Goal: Book appointment/travel/reservation

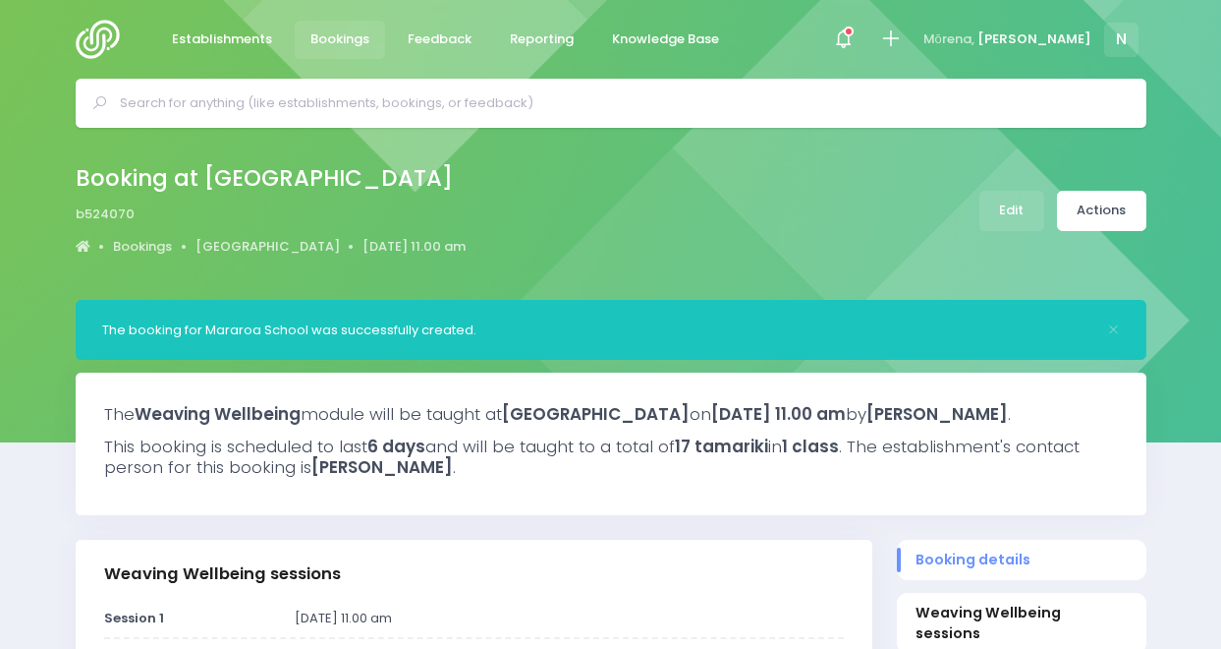
select select "5"
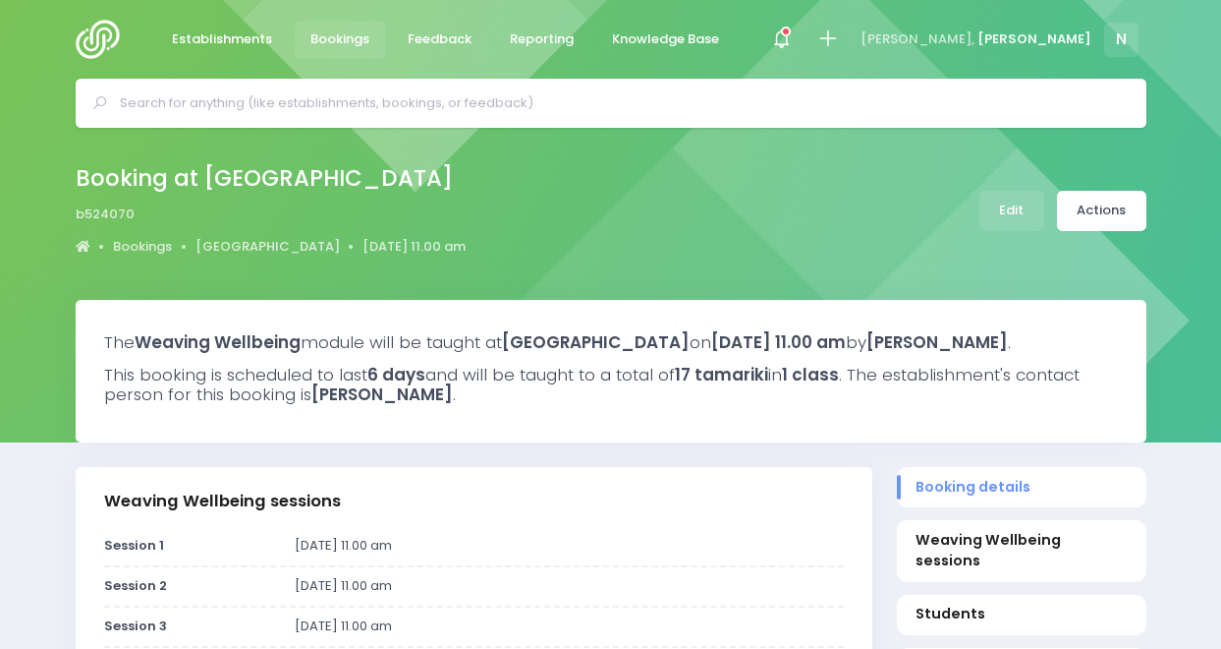
select select "5"
click at [783, 37] on span at bounding box center [781, 39] width 4 height 4
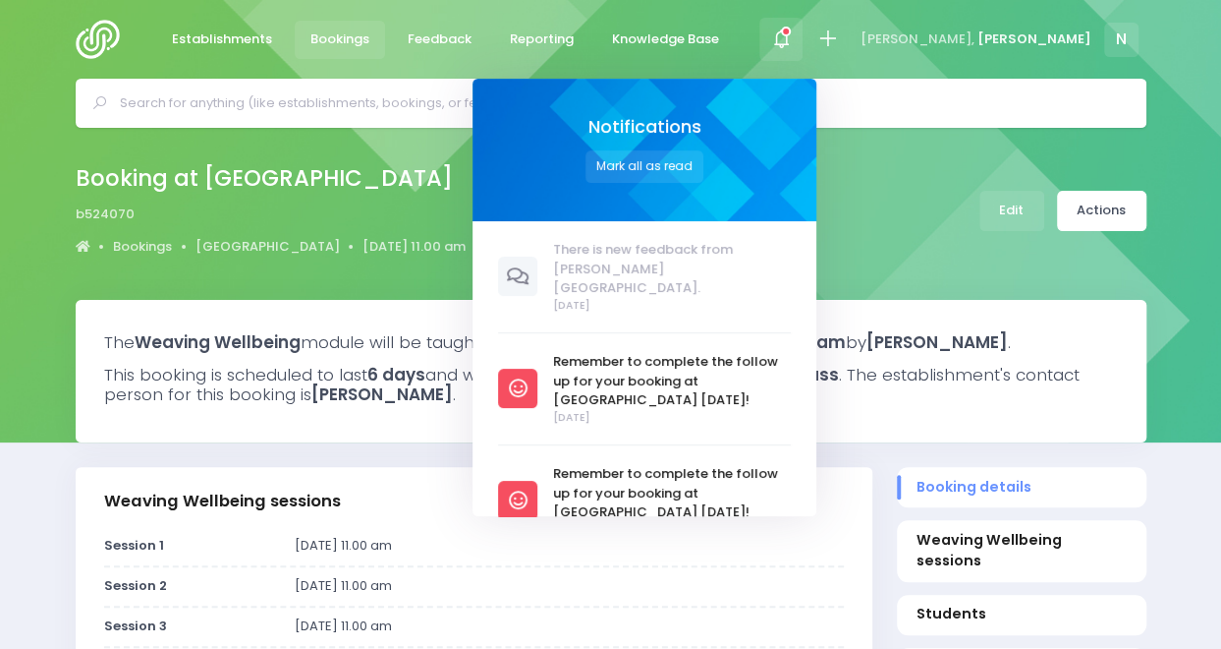
click at [791, 31] on icon at bounding box center [786, 32] width 10 height 10
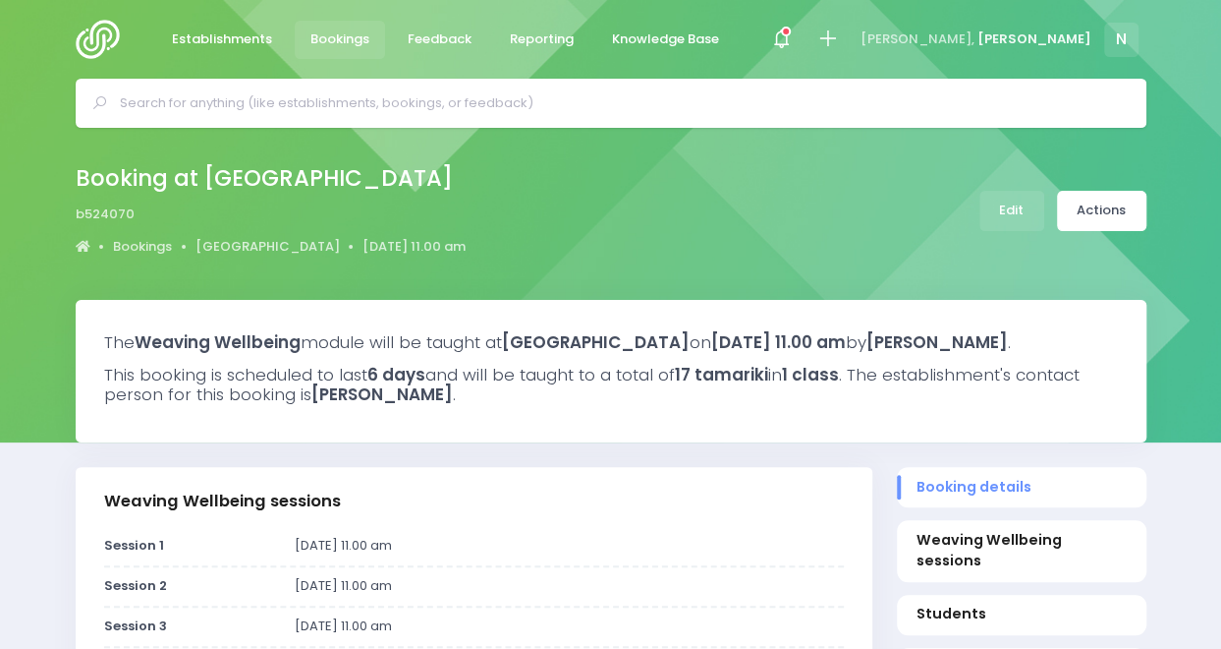
click at [103, 41] on img at bounding box center [104, 39] width 56 height 39
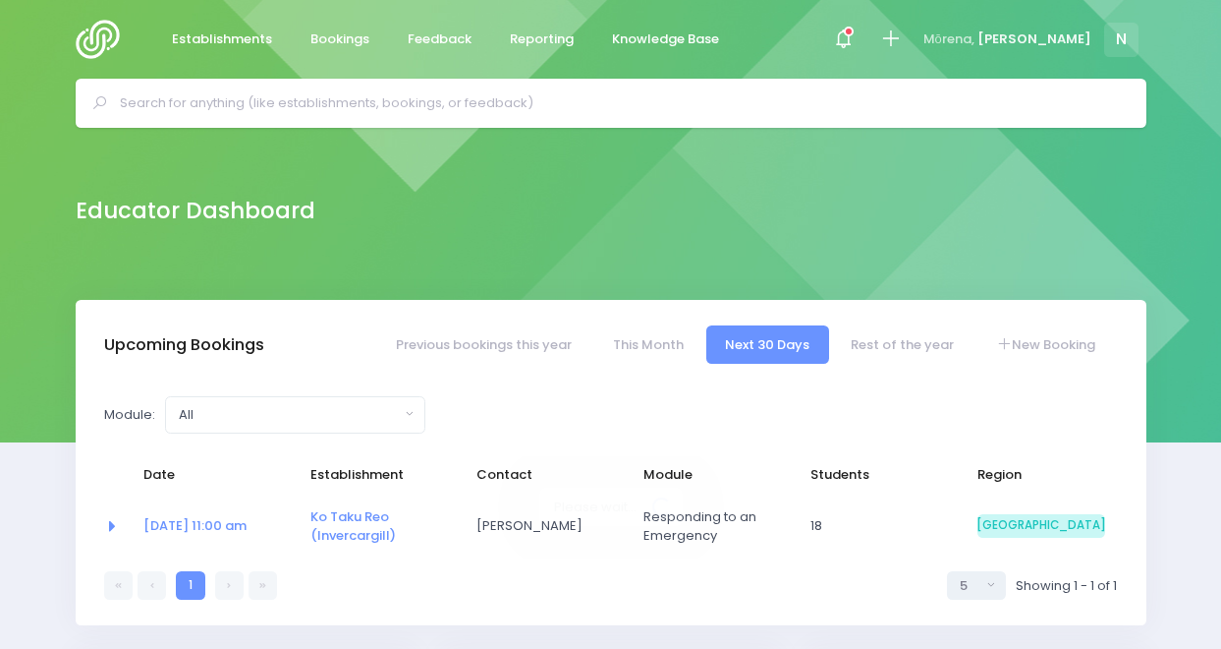
select select "5"
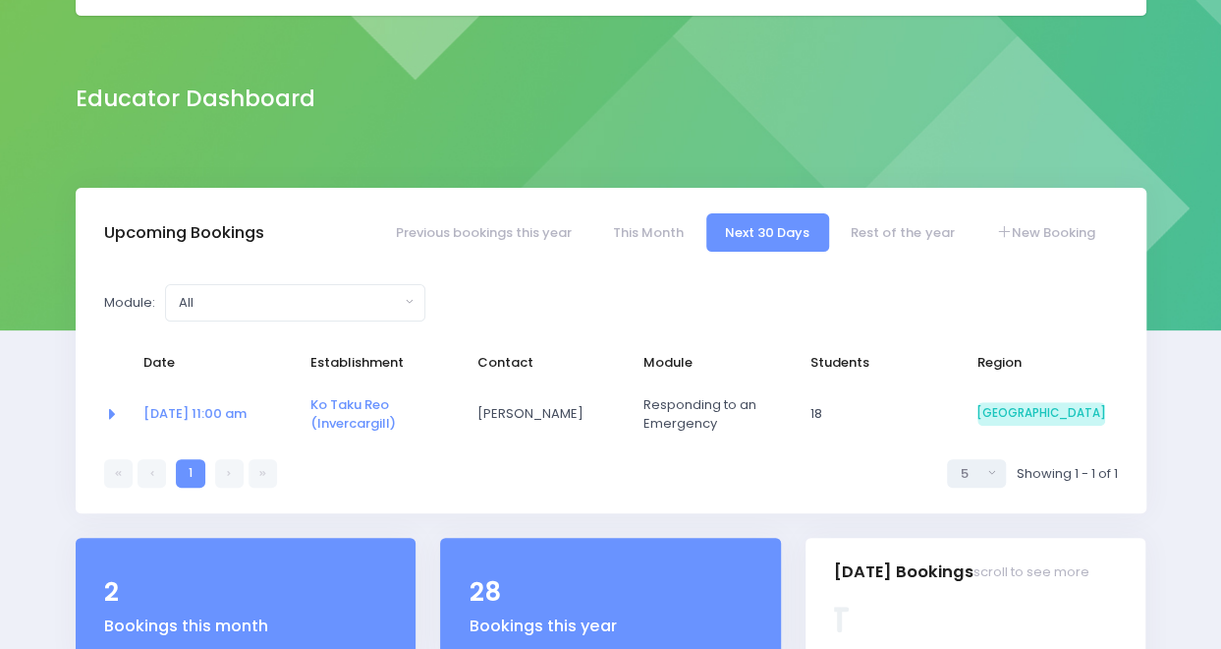
scroll to position [116, 0]
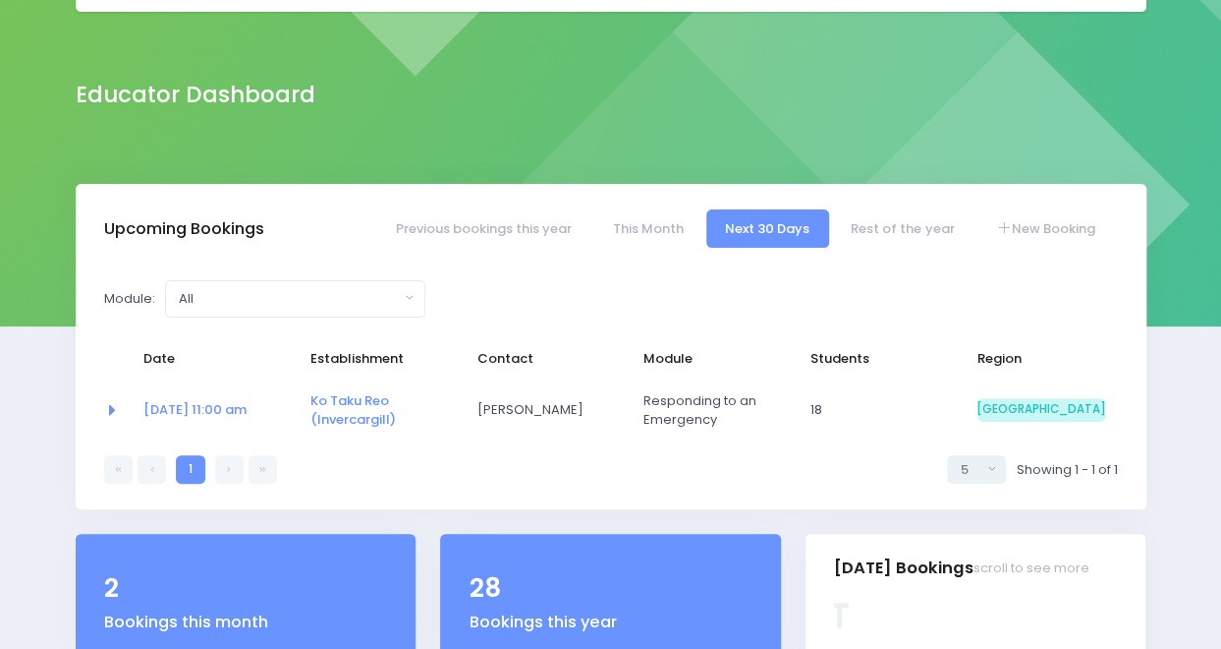
click at [226, 478] on link at bounding box center [229, 469] width 28 height 28
click at [900, 234] on link "Rest of the year" at bounding box center [902, 228] width 141 height 38
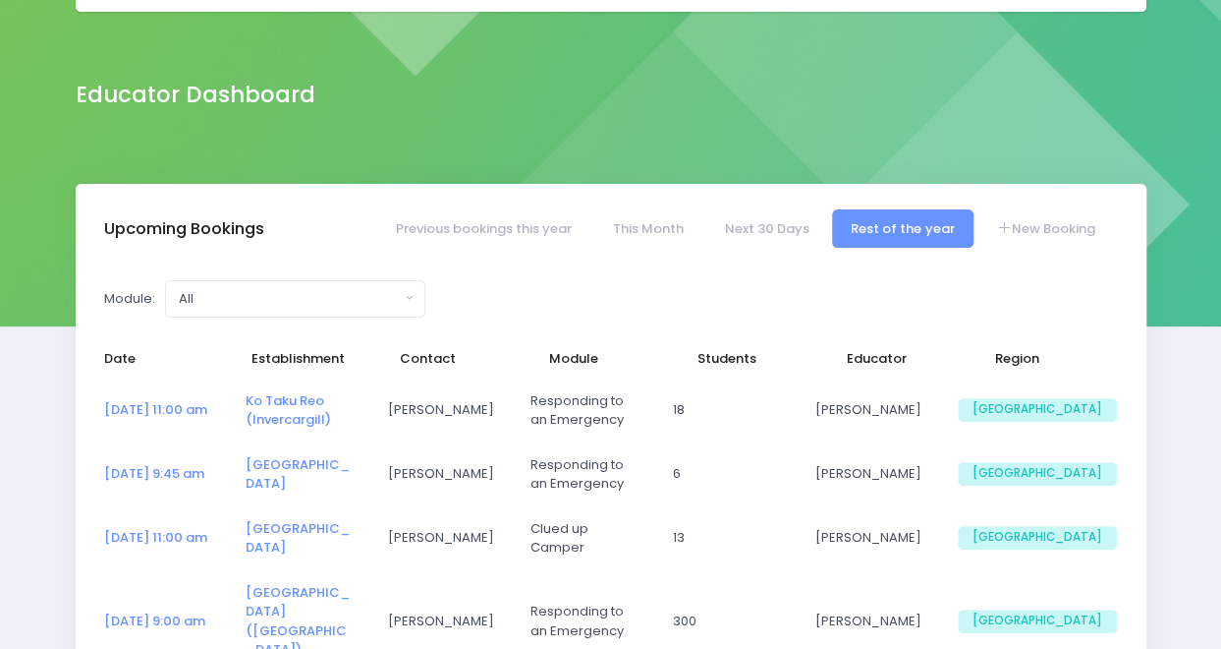
select select "5"
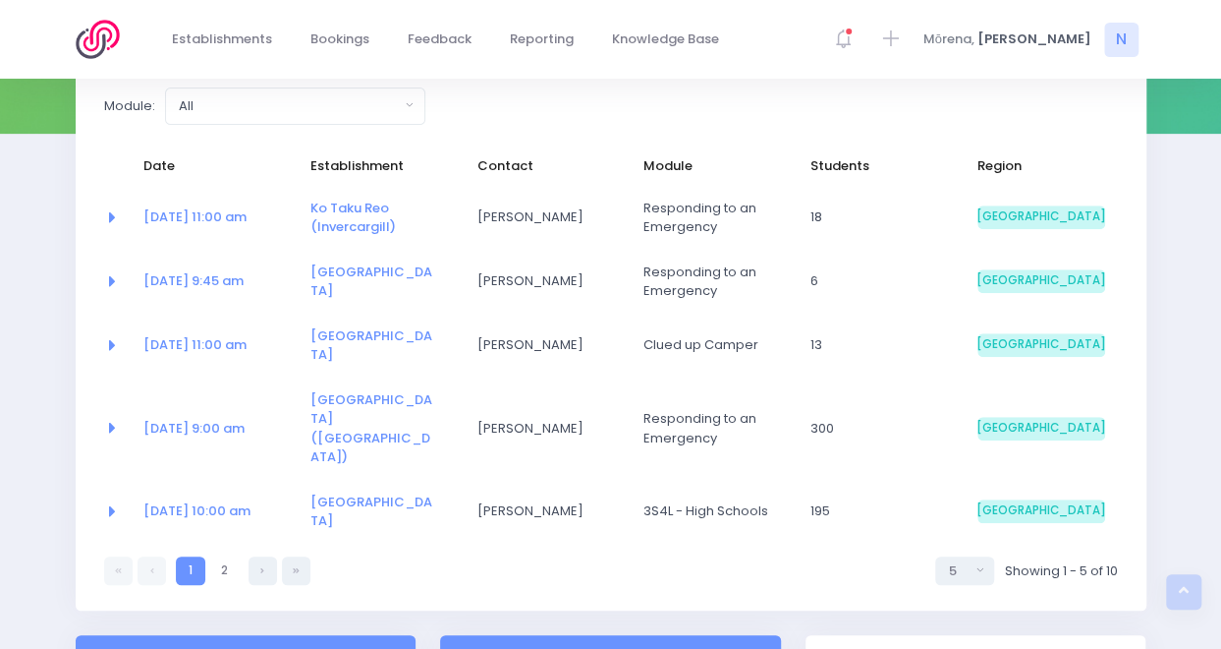
scroll to position [314, 0]
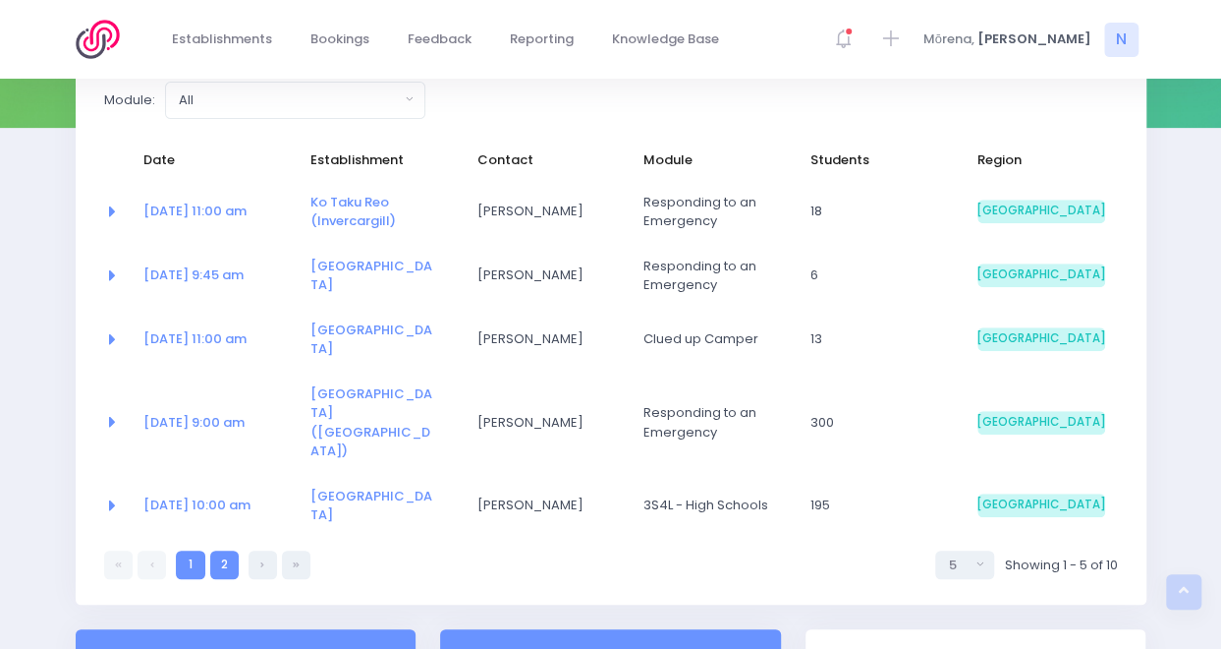
click at [210, 550] on link "2" at bounding box center [224, 564] width 28 height 28
select select "5"
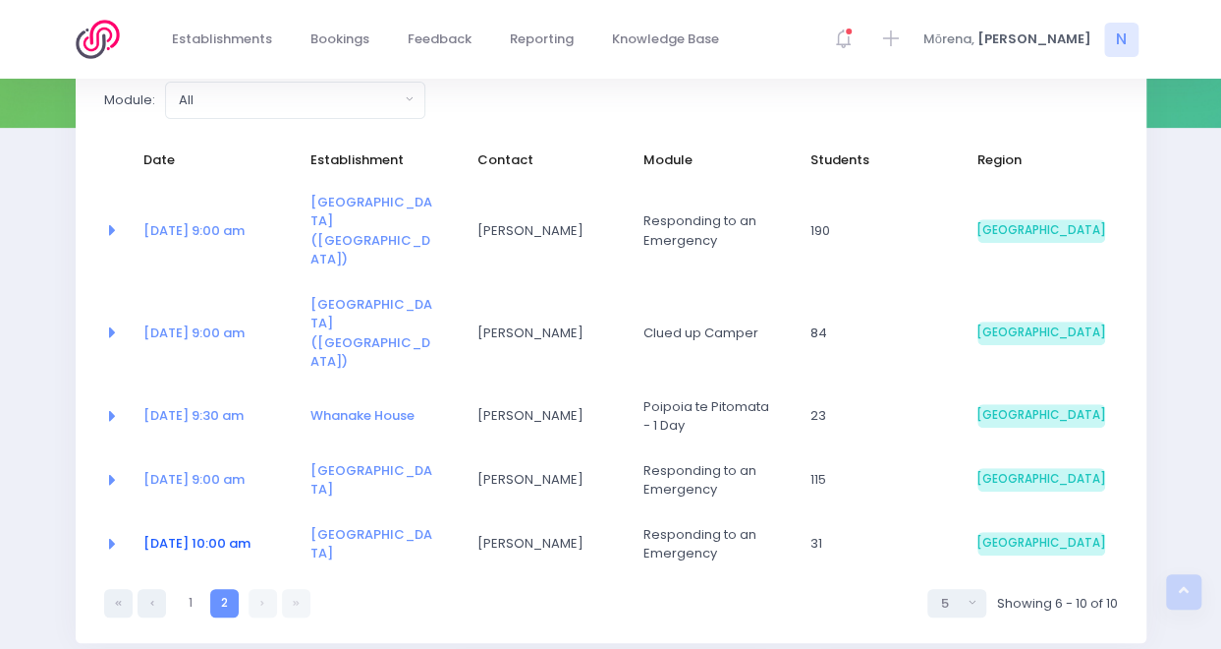
click at [199, 534] on link "18 Nov at 10:00 am" at bounding box center [196, 543] width 107 height 19
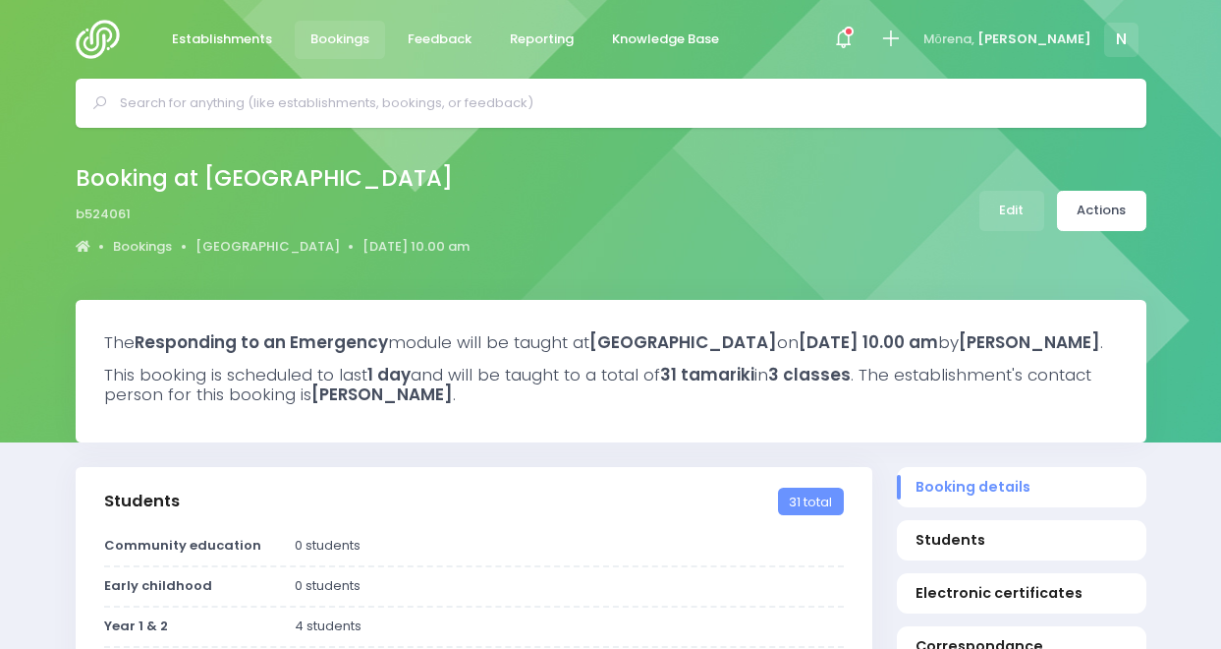
select select "5"
click at [1011, 215] on link "Edit" at bounding box center [1012, 211] width 65 height 40
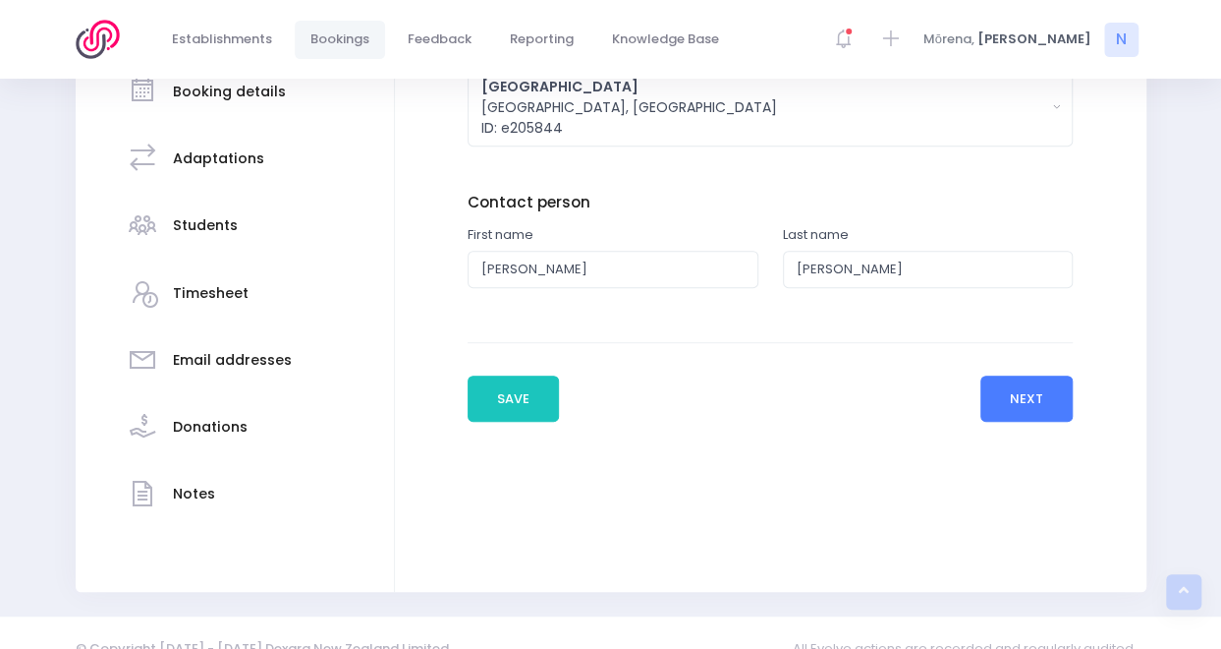
click at [1018, 397] on button "Next" at bounding box center [1027, 398] width 93 height 47
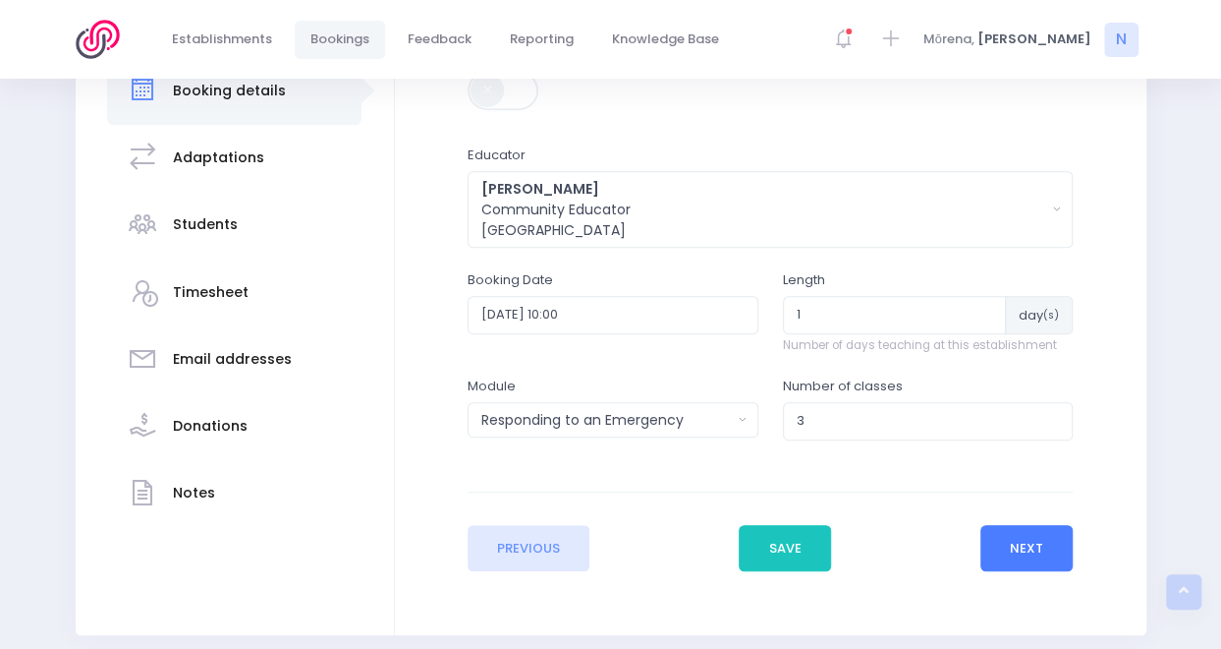
scroll to position [376, 0]
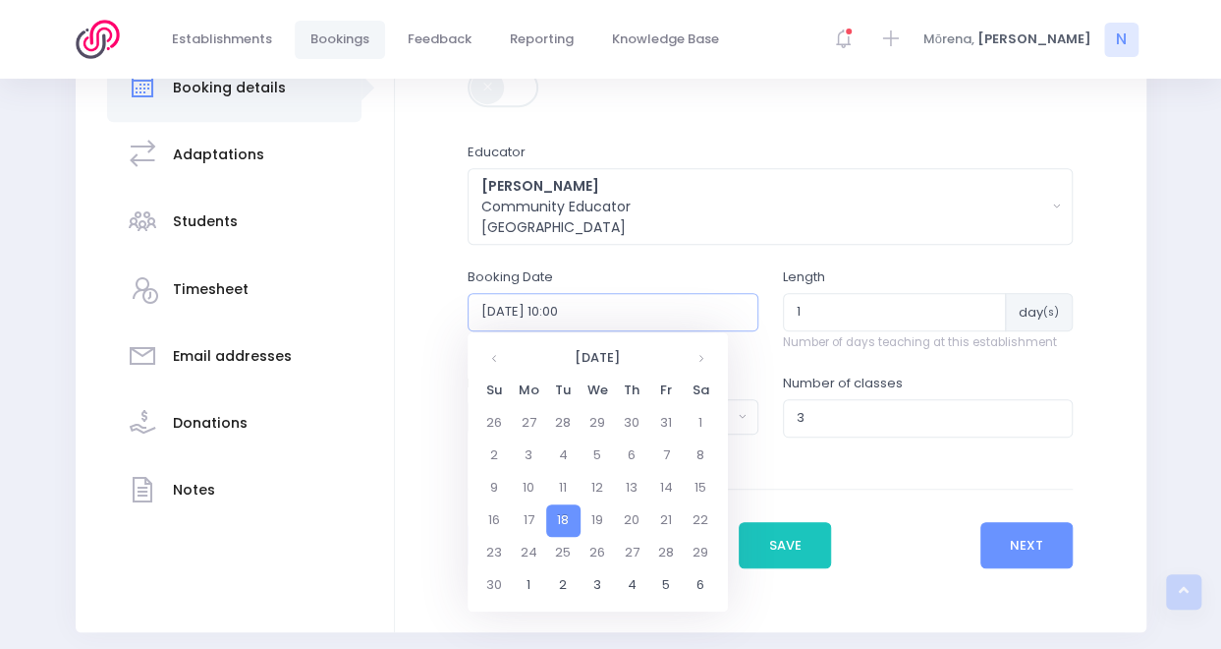
click at [626, 311] on input "2025-11-18 10:00" at bounding box center [613, 311] width 291 height 37
click at [495, 363] on th at bounding box center [495, 358] width 34 height 32
click at [564, 526] on td "21" at bounding box center [563, 520] width 34 height 32
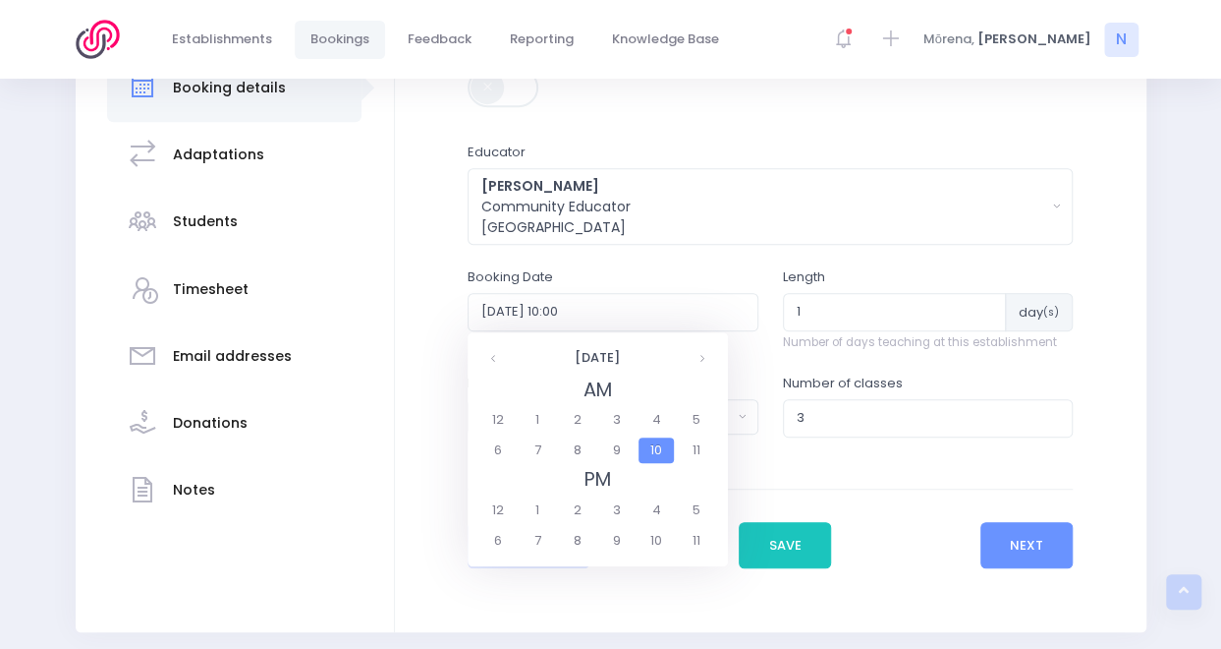
click at [655, 453] on span "10" at bounding box center [656, 450] width 34 height 26
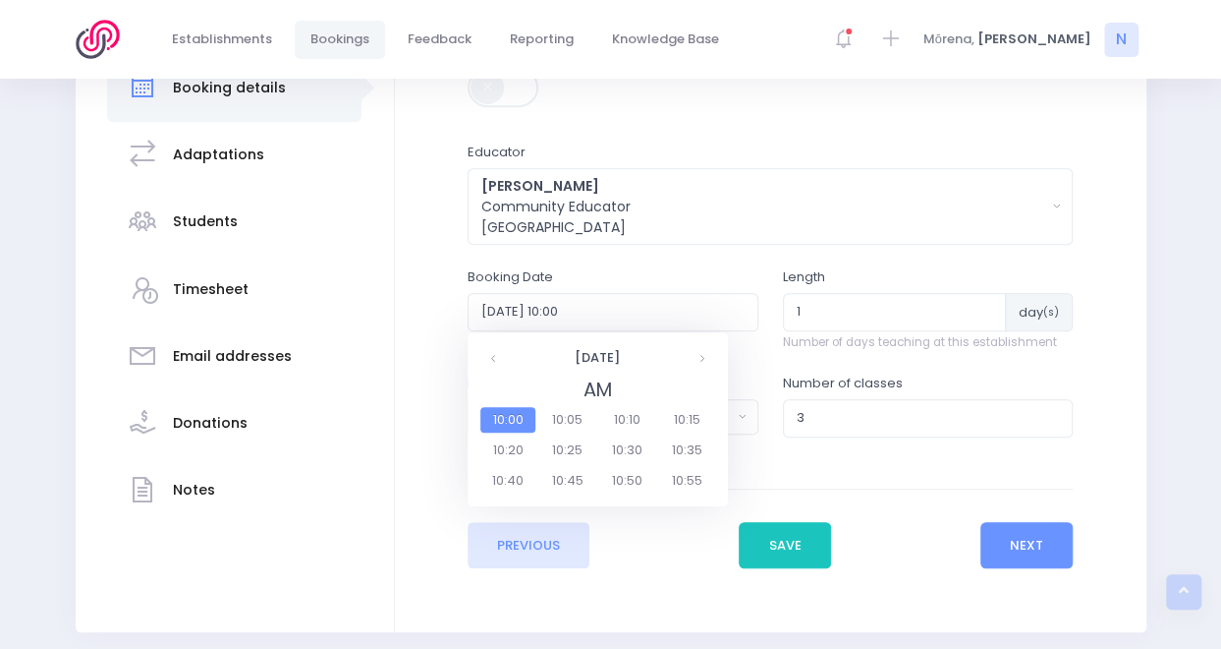
click at [514, 420] on span "10:00" at bounding box center [507, 420] width 55 height 26
type input "2025-10-21 10:00"
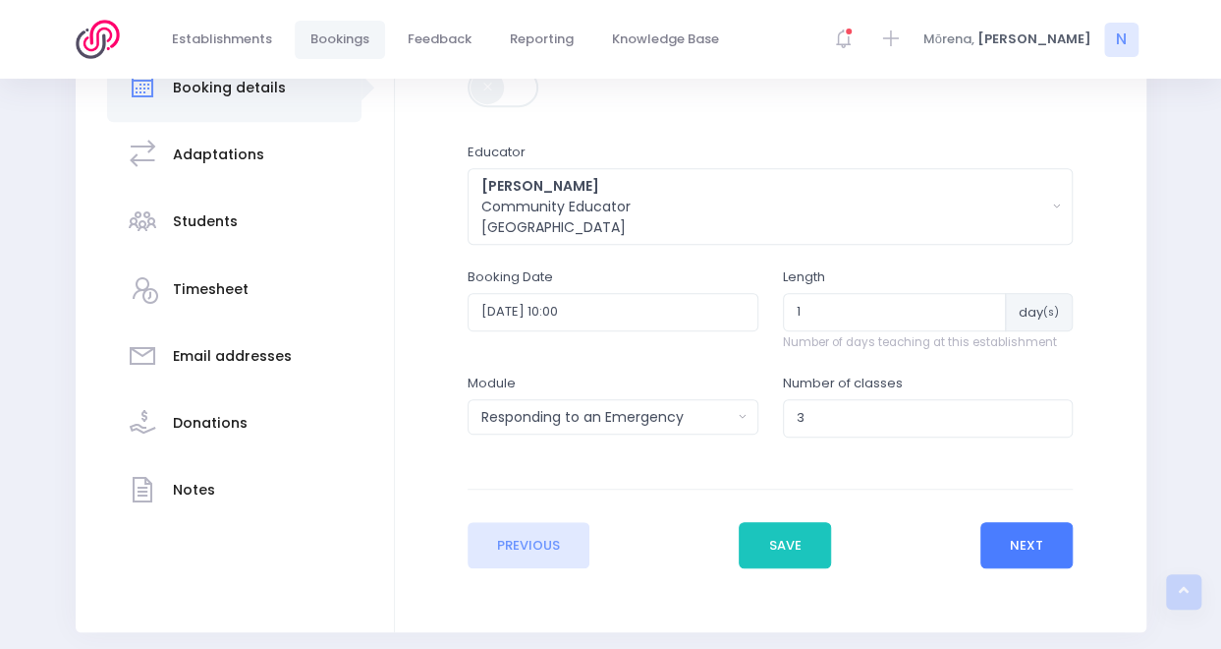
click at [1029, 536] on button "Next" at bounding box center [1027, 545] width 93 height 47
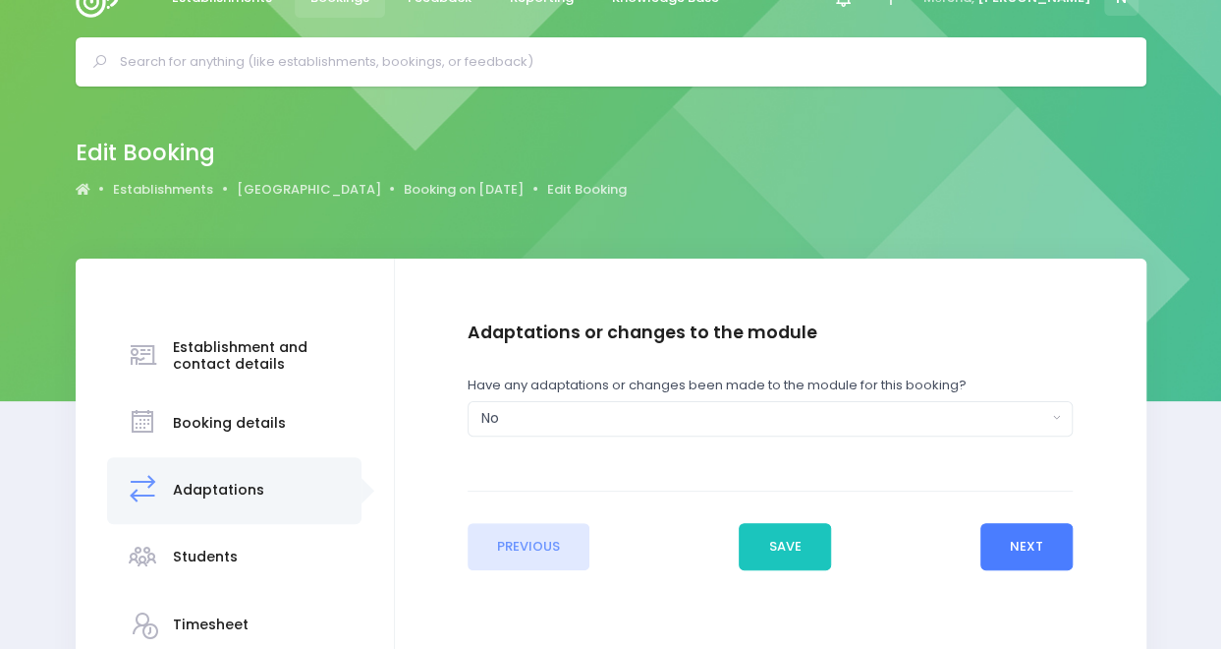
scroll to position [0, 0]
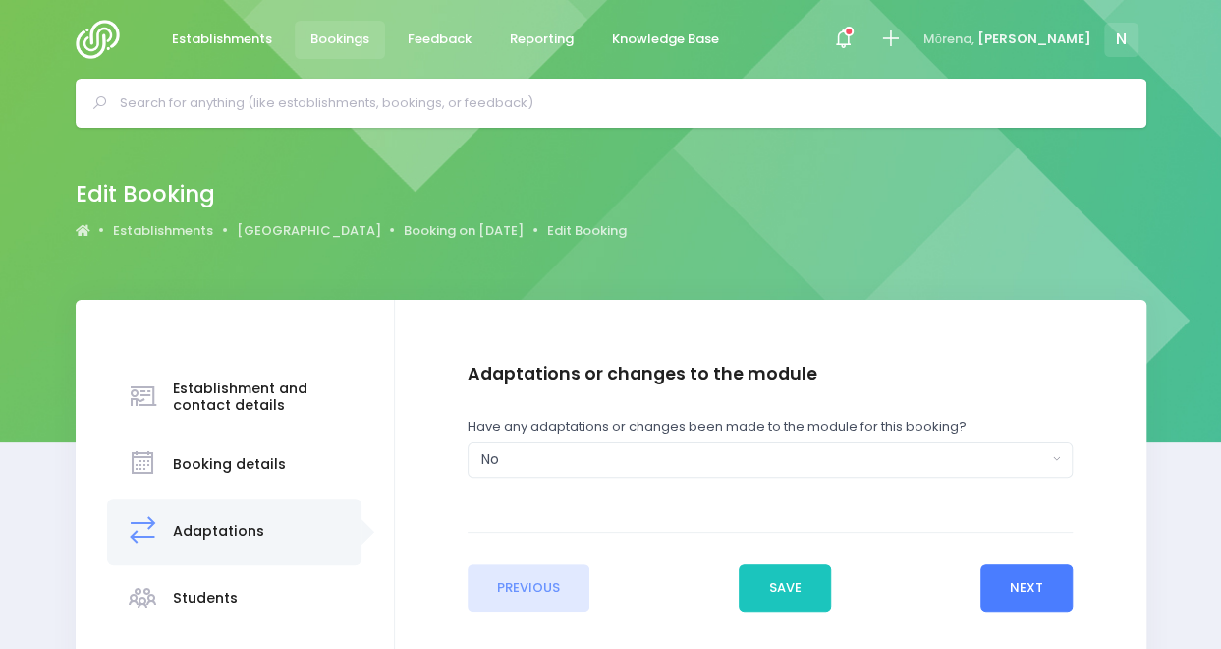
click at [1044, 594] on button "Next" at bounding box center [1027, 587] width 93 height 47
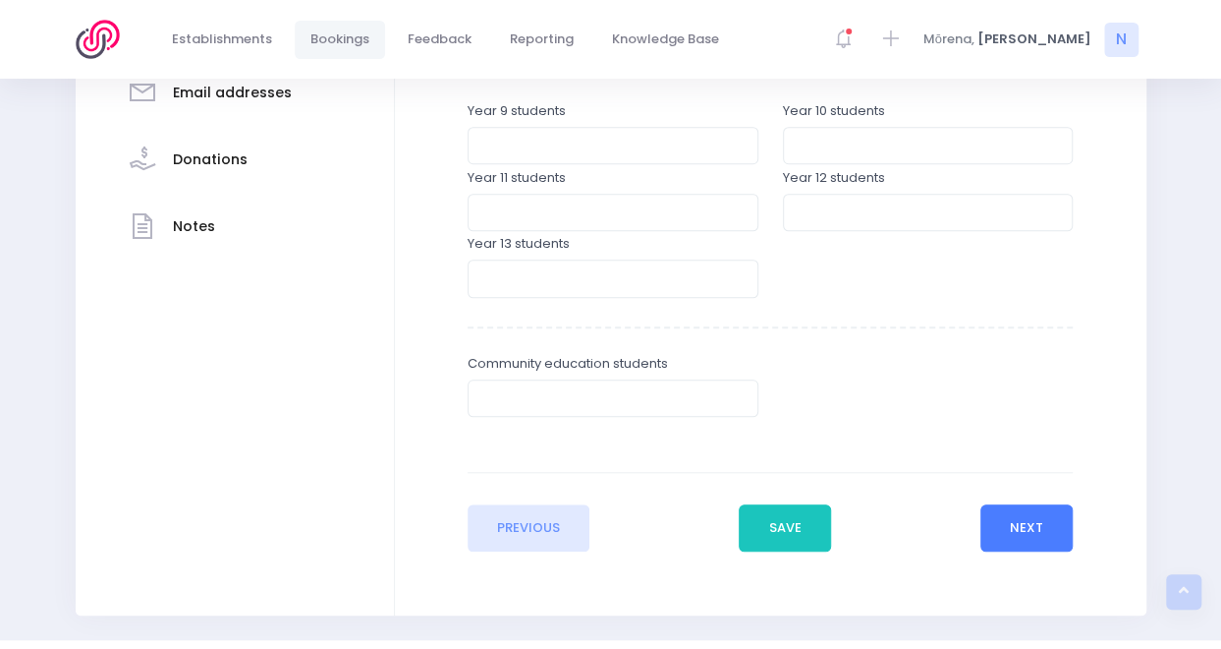
click at [1045, 519] on button "Next" at bounding box center [1027, 527] width 93 height 47
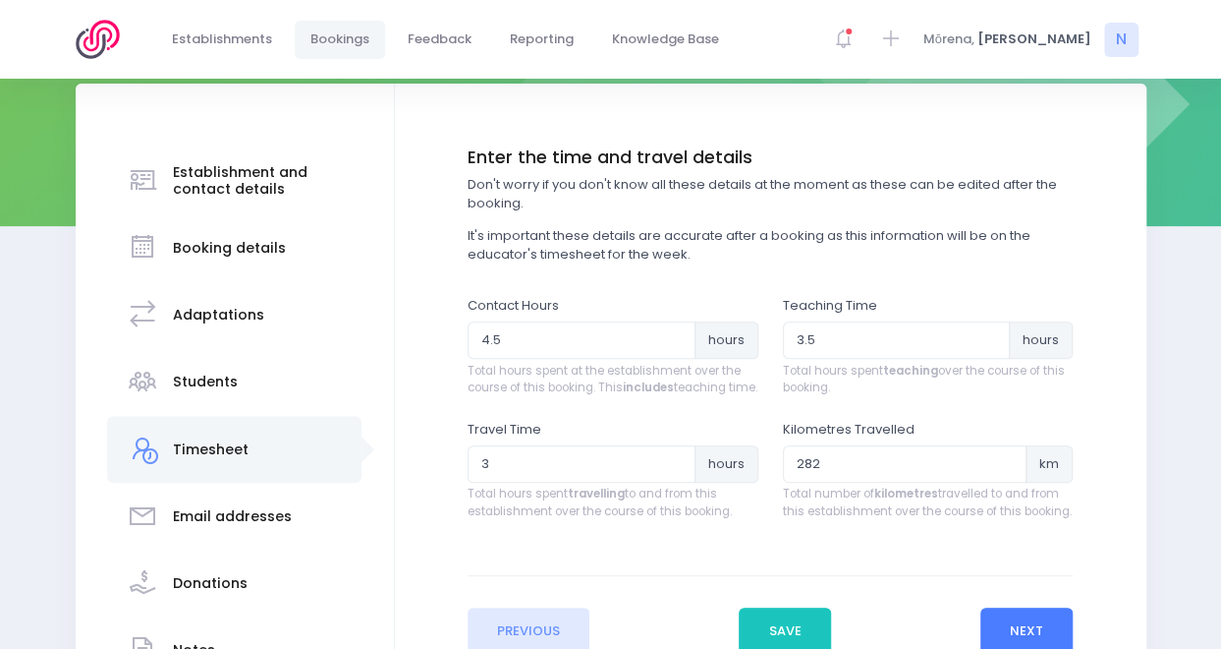
scroll to position [404, 0]
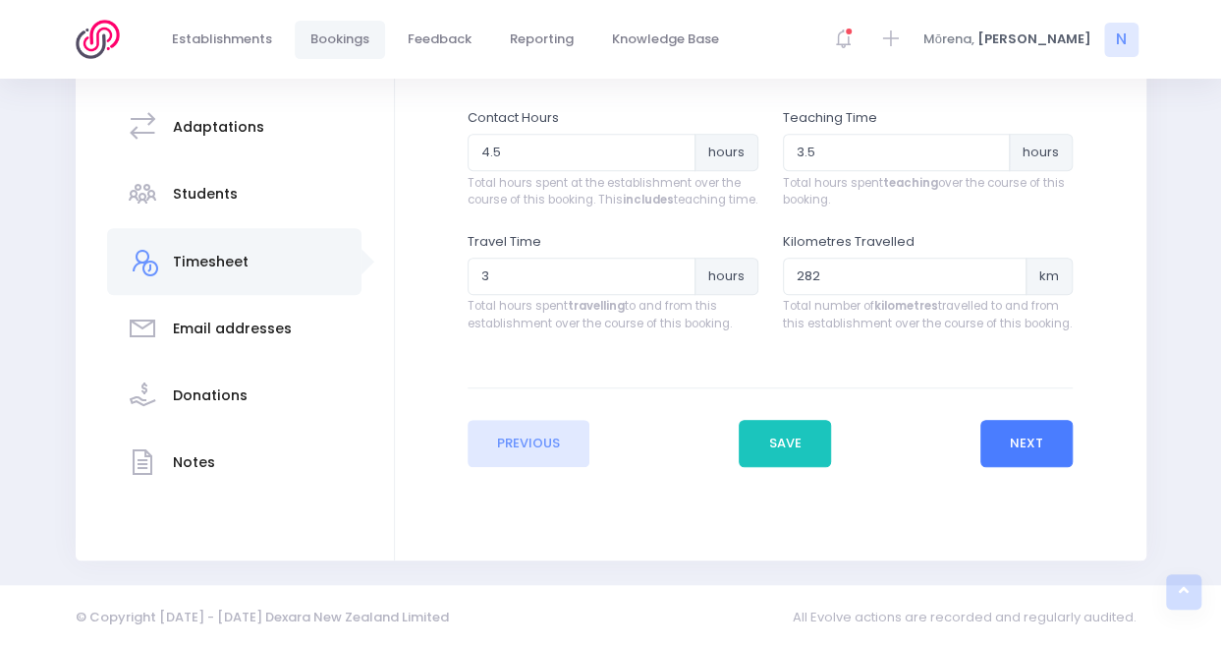
click at [1059, 463] on button "Next" at bounding box center [1027, 443] width 93 height 47
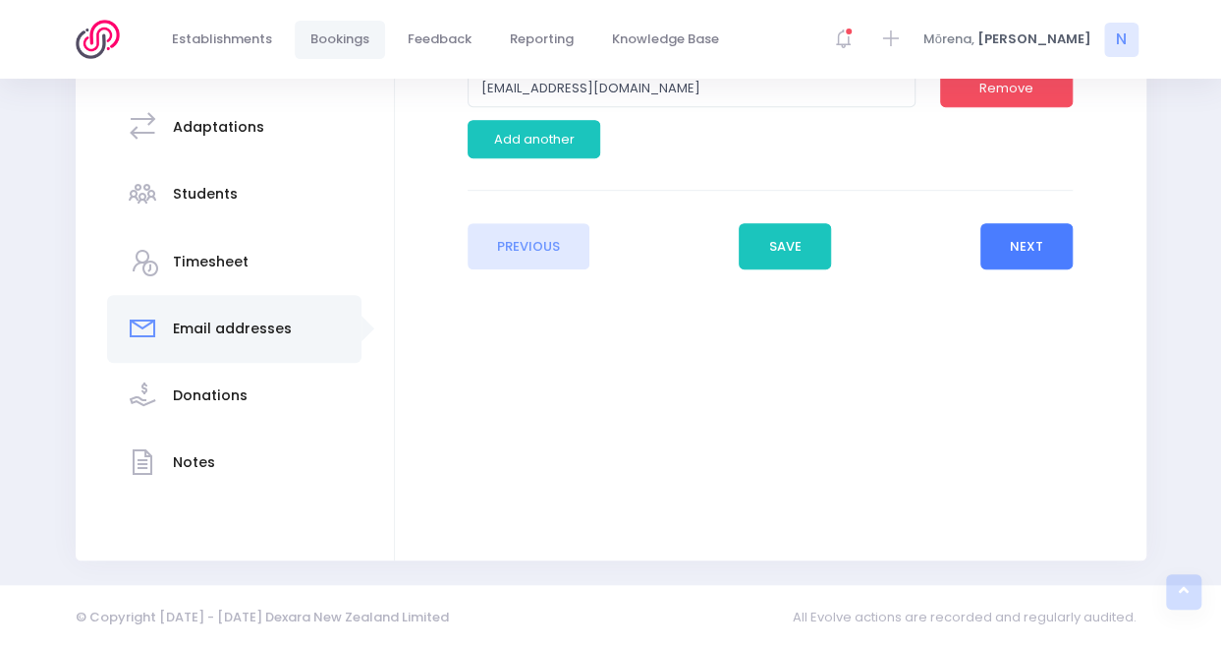
click at [1018, 262] on button "Next" at bounding box center [1027, 246] width 93 height 47
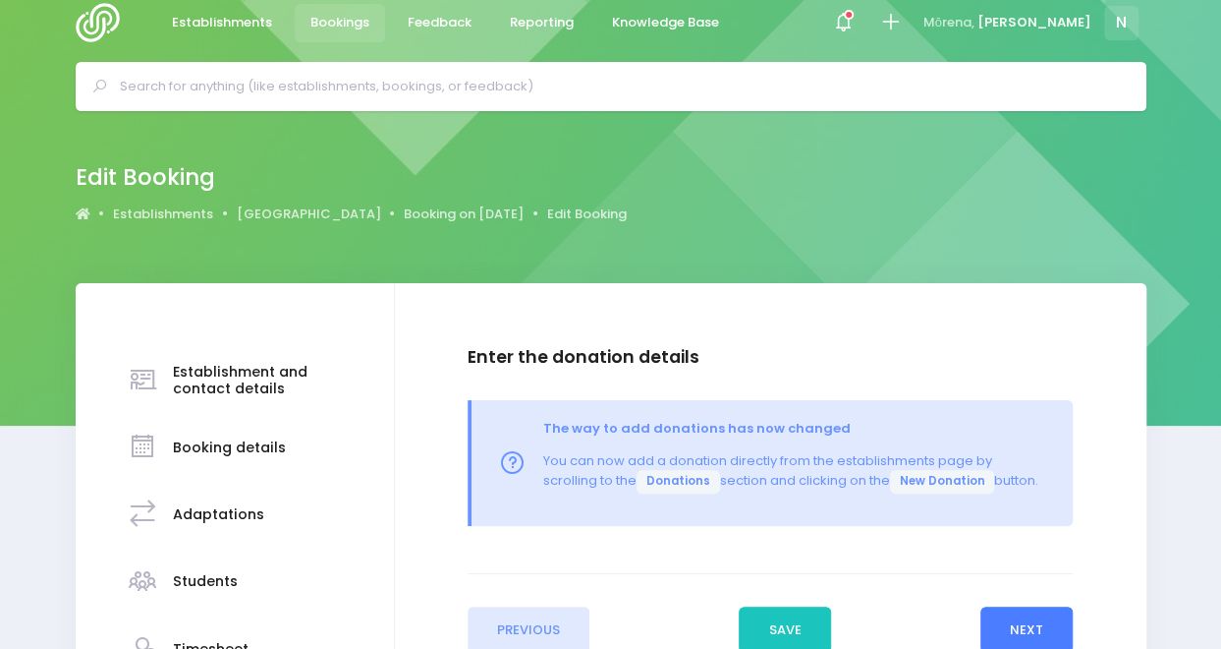
scroll to position [0, 0]
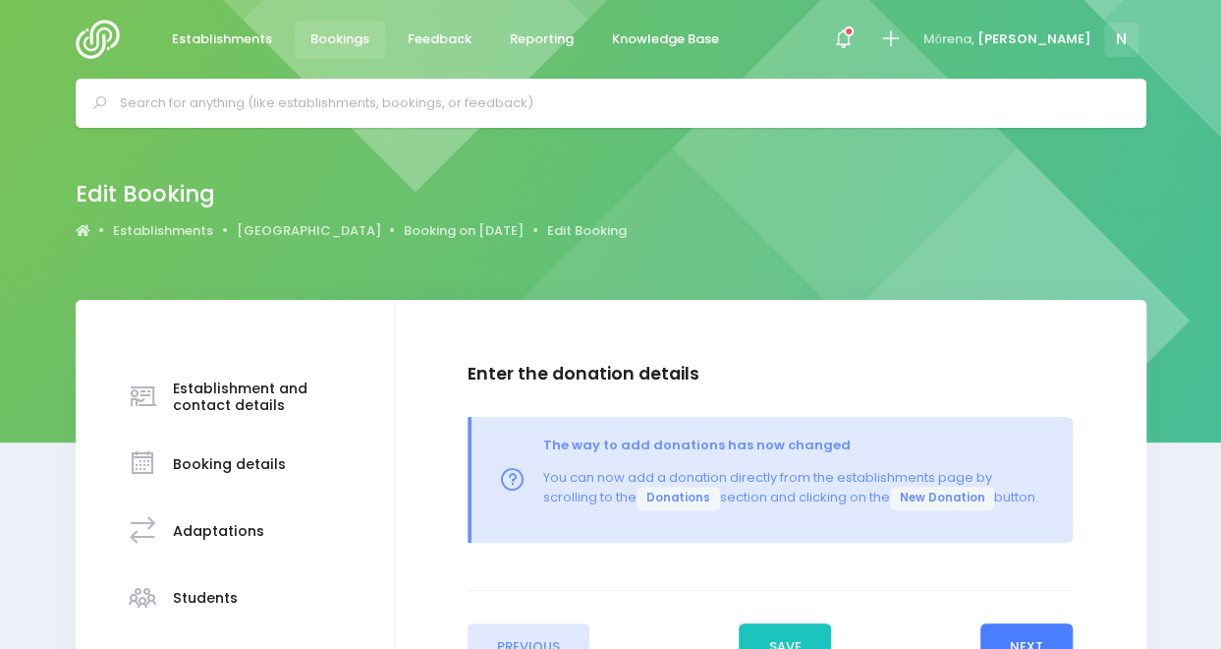
click at [1036, 634] on button "Next" at bounding box center [1027, 646] width 93 height 47
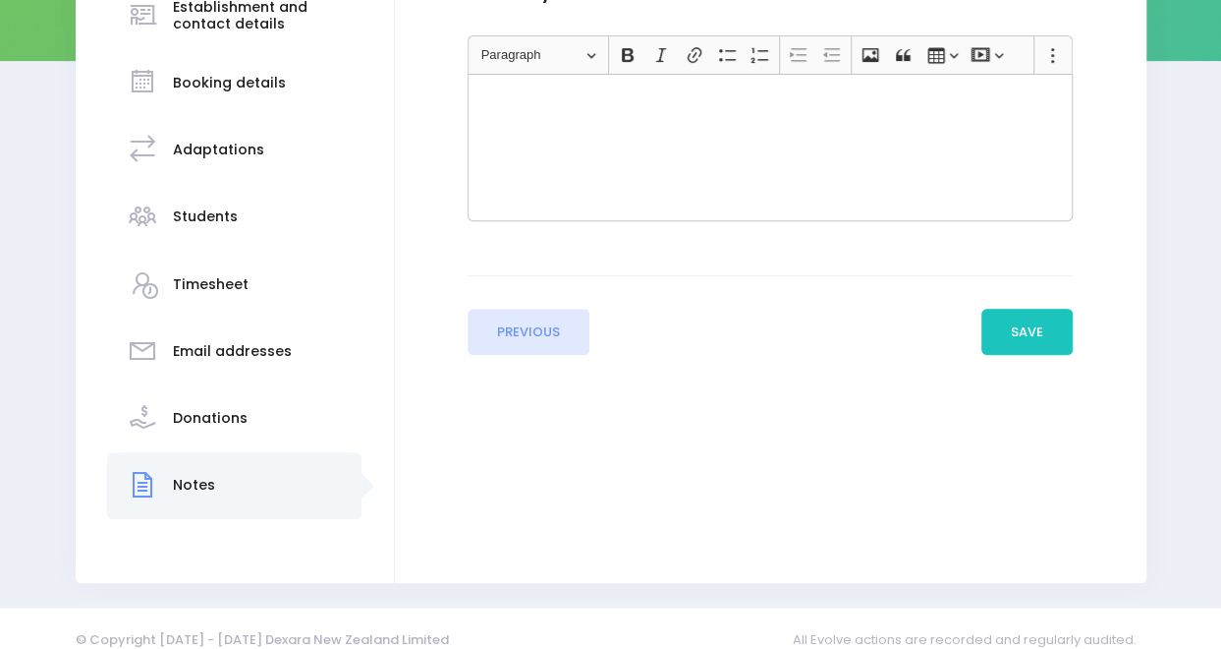
scroll to position [404, 0]
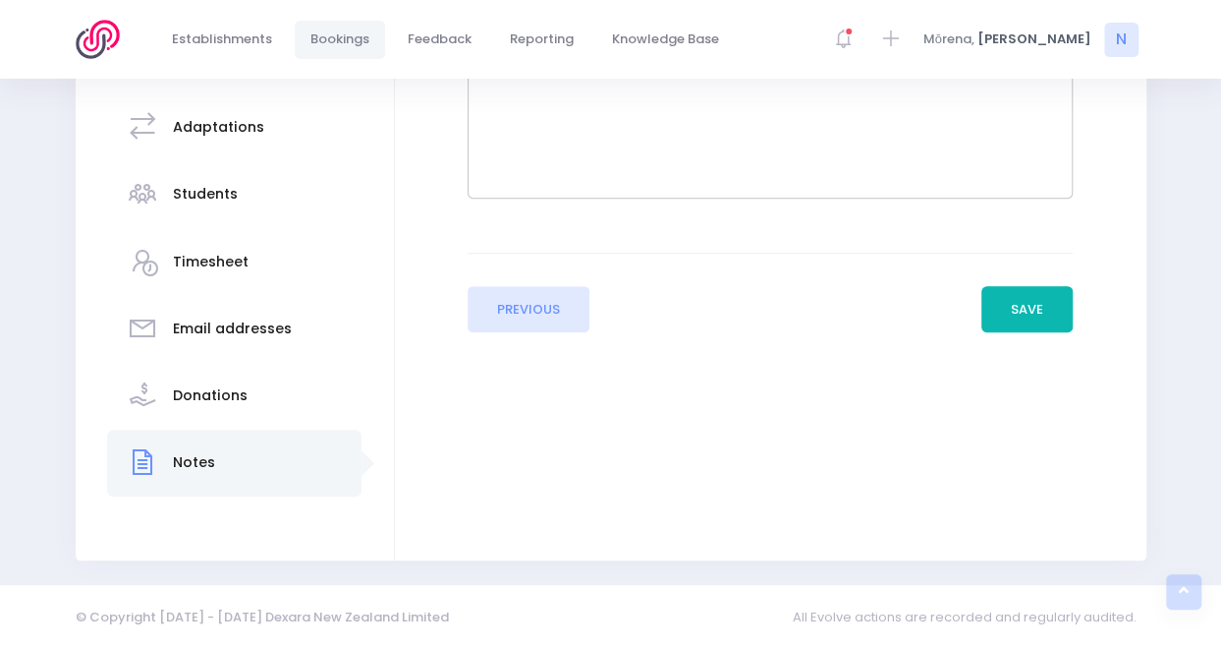
click at [1048, 300] on button "Save" at bounding box center [1028, 309] width 92 height 47
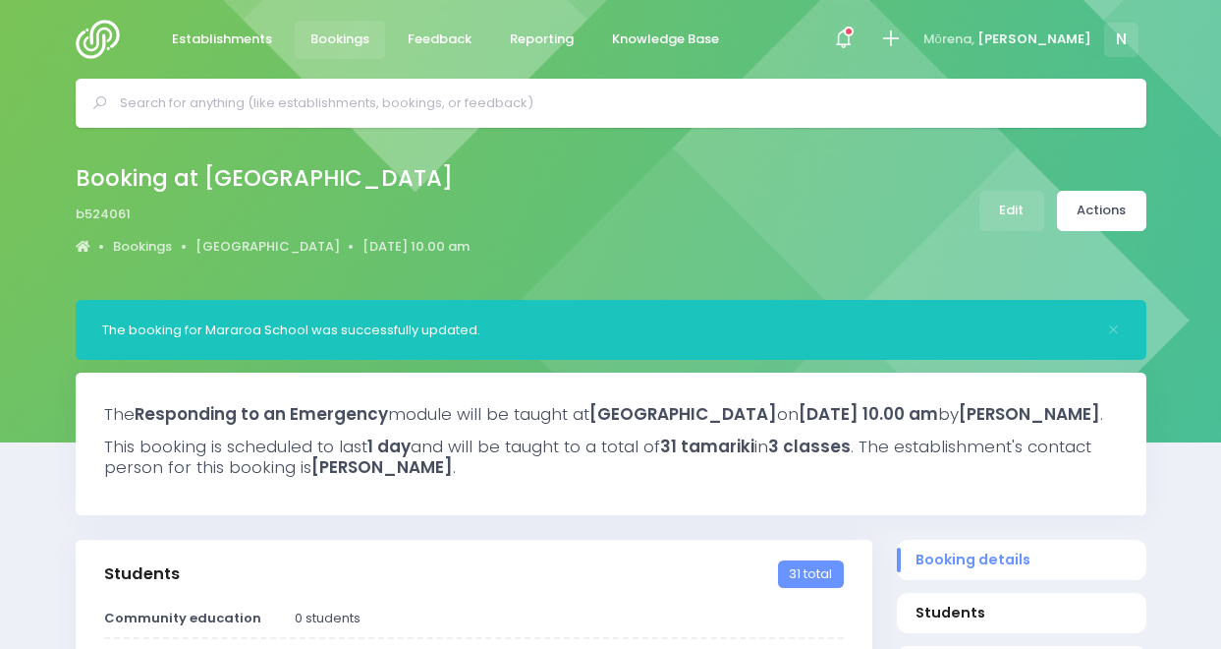
select select "5"
